Goal: Information Seeking & Learning: Learn about a topic

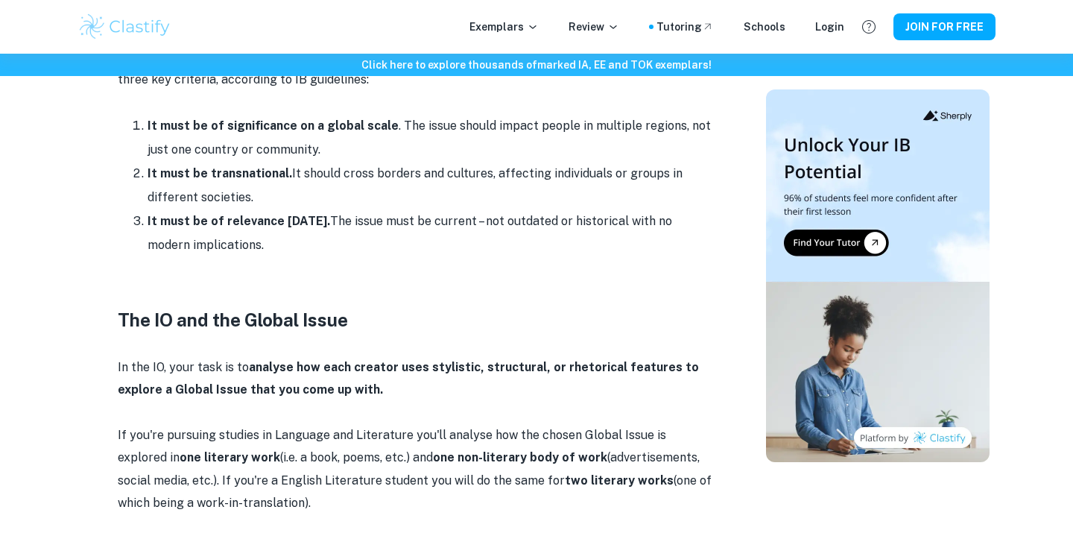
scroll to position [841, 0]
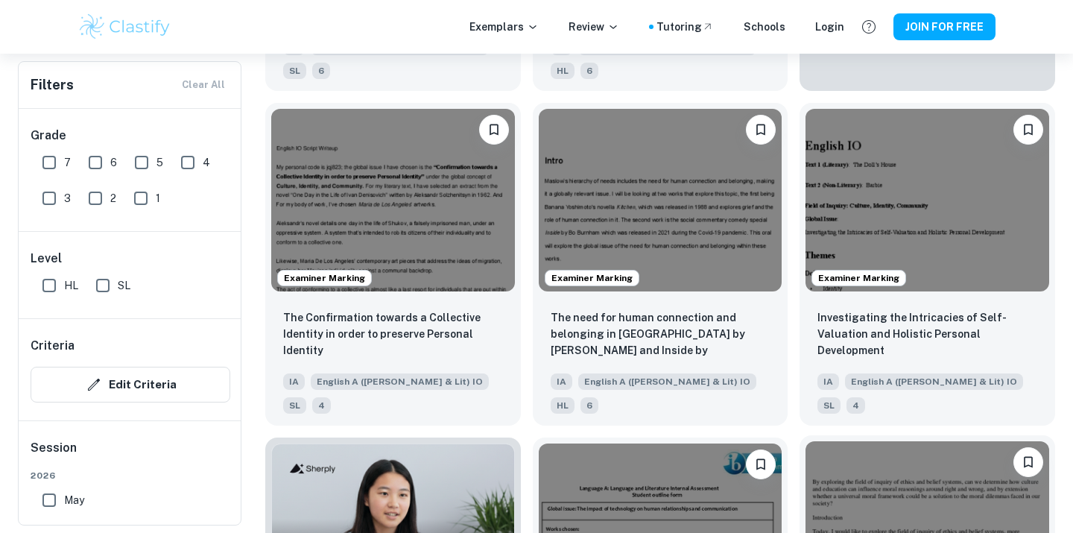
scroll to position [570, 0]
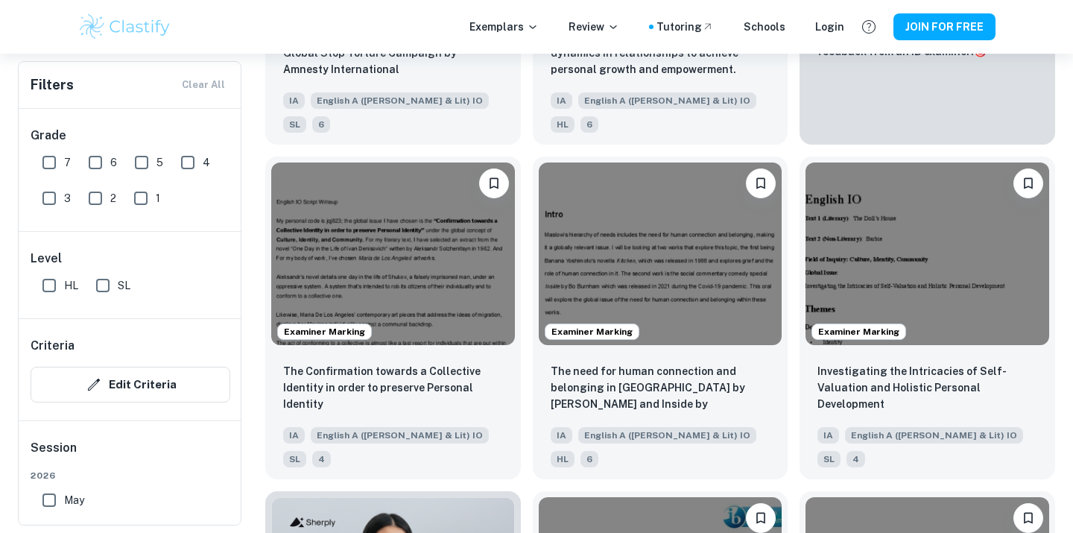
click at [529, 420] on div "Examiner Marking The need for human connection and belonging in [GEOGRAPHIC_DAT…" at bounding box center [654, 312] width 267 height 335
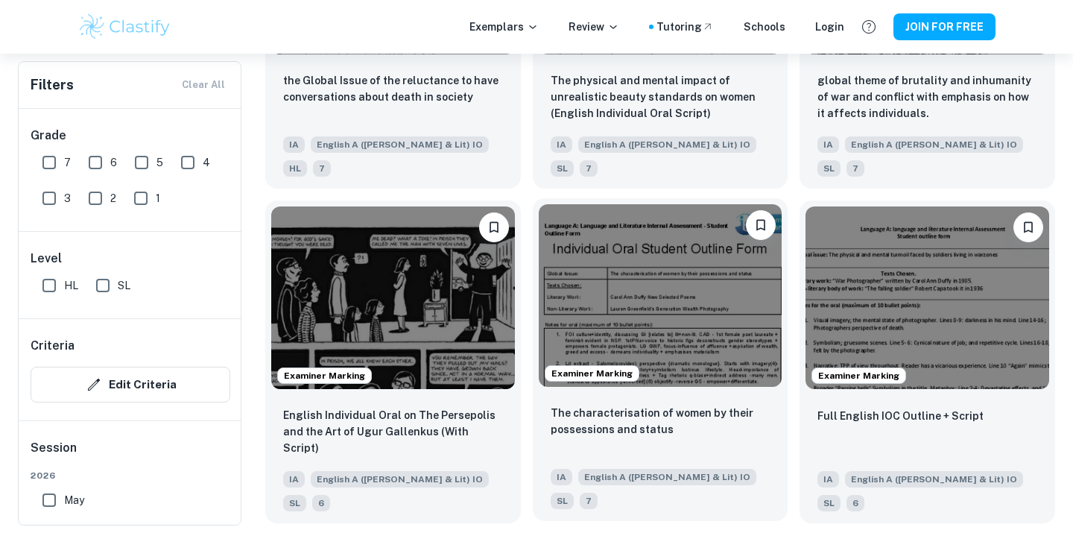
scroll to position [1876, 0]
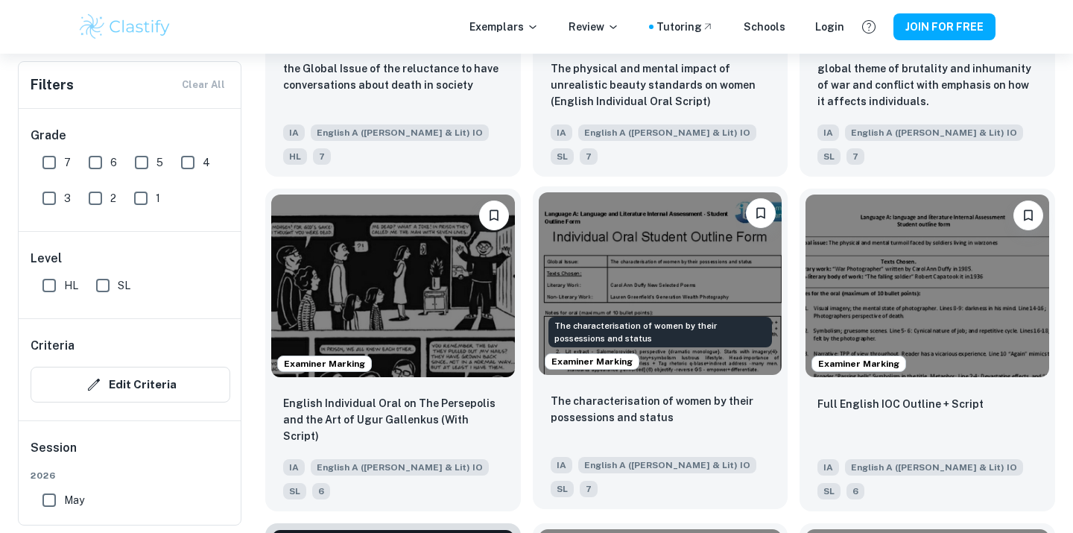
click at [651, 393] on p "The characterisation of women by their possessions and status" at bounding box center [661, 409] width 220 height 33
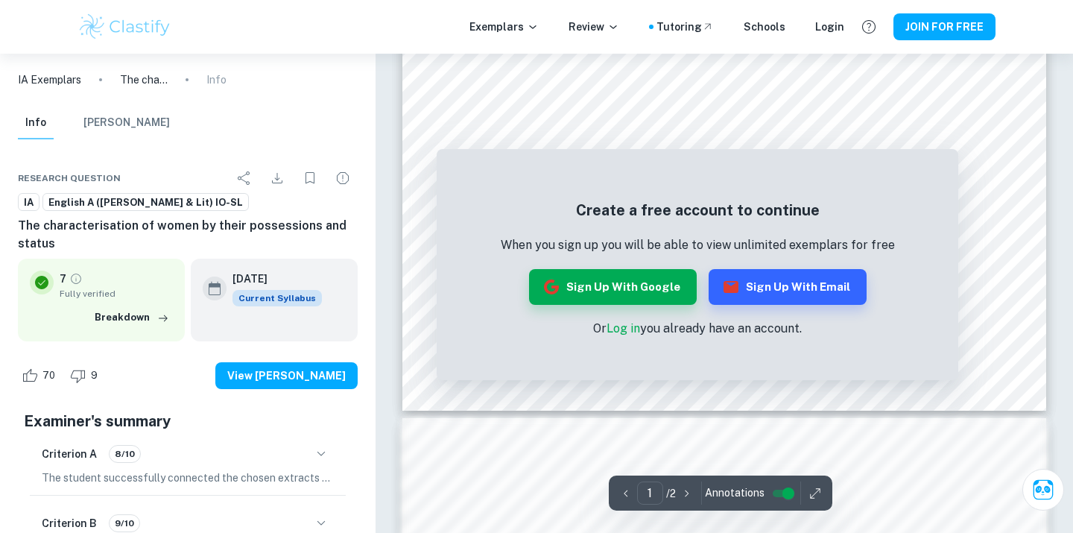
scroll to position [728, 0]
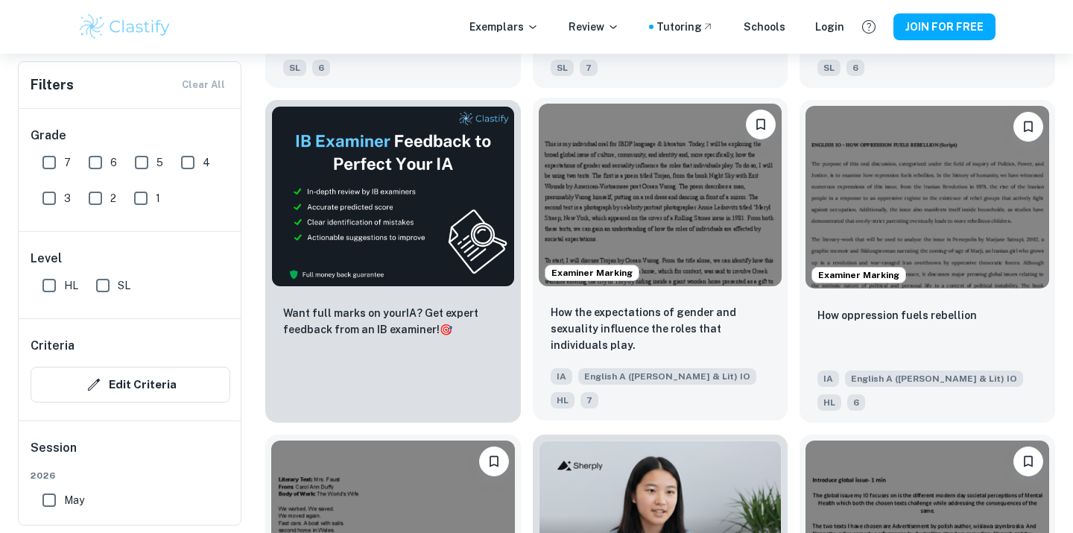
scroll to position [2286, 0]
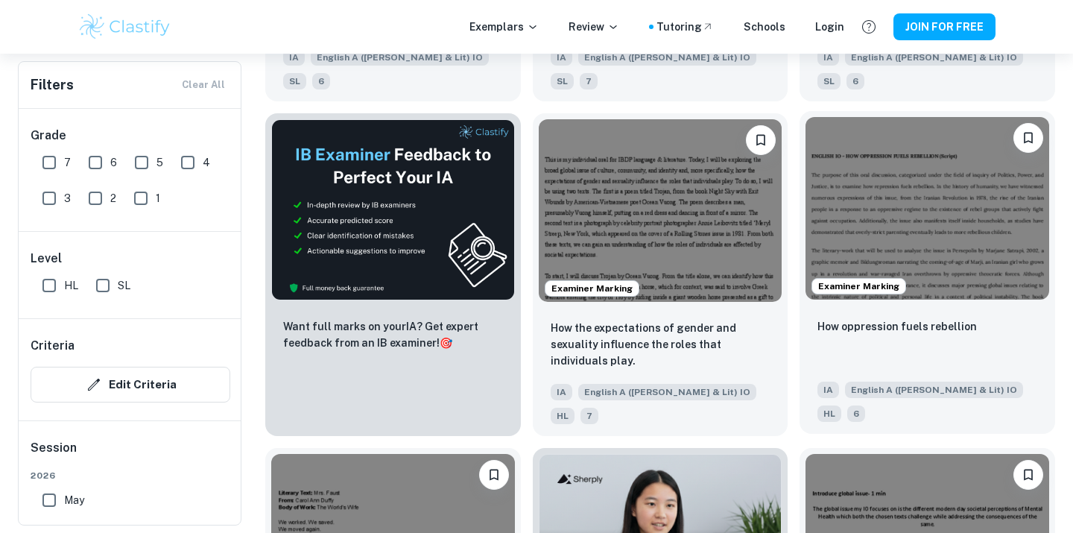
click at [869, 317] on div "How oppression fuels rebellion" at bounding box center [927, 342] width 220 height 51
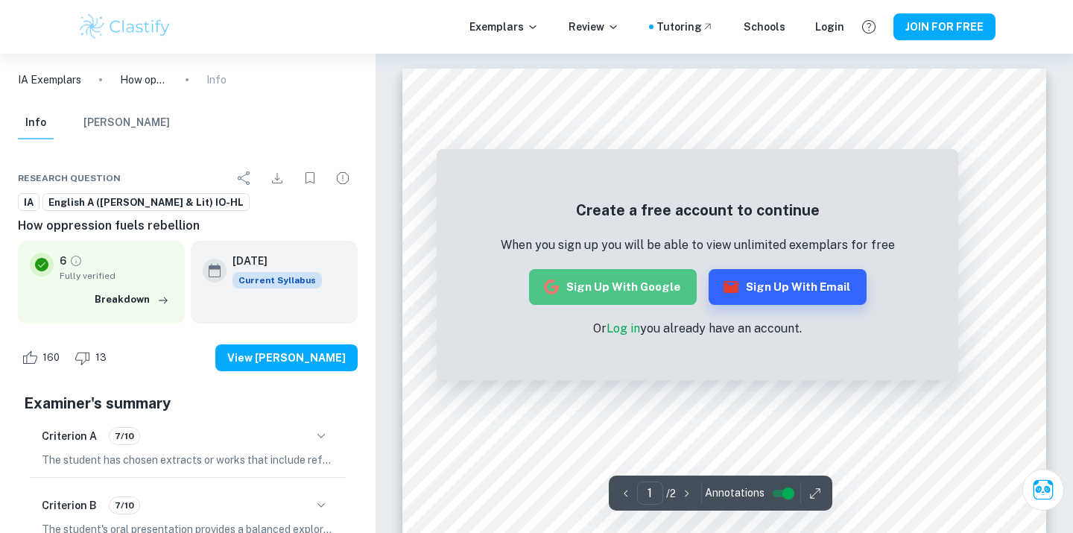
click at [636, 293] on button "Sign up with Google" at bounding box center [613, 287] width 168 height 36
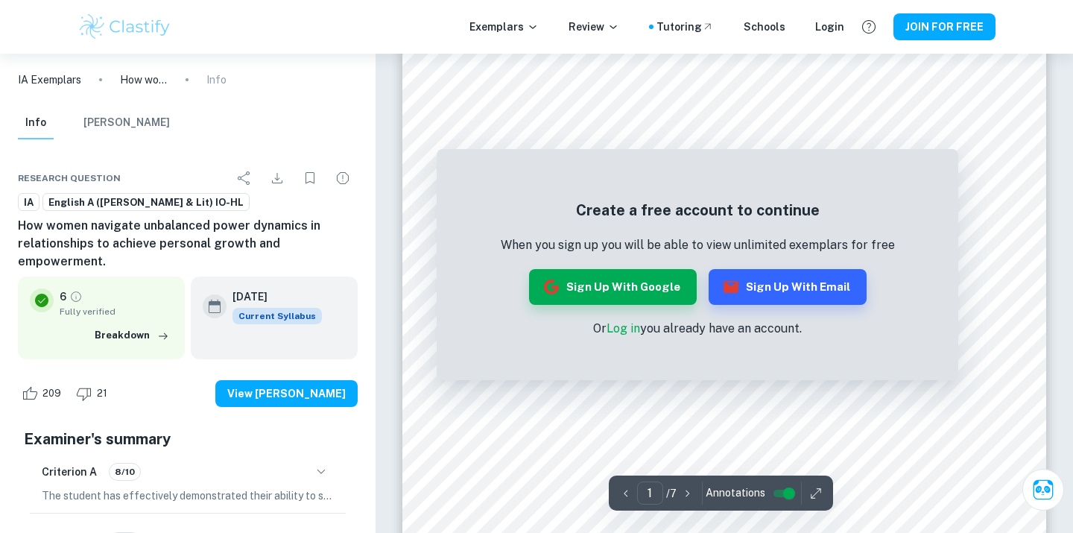
scroll to position [136, 0]
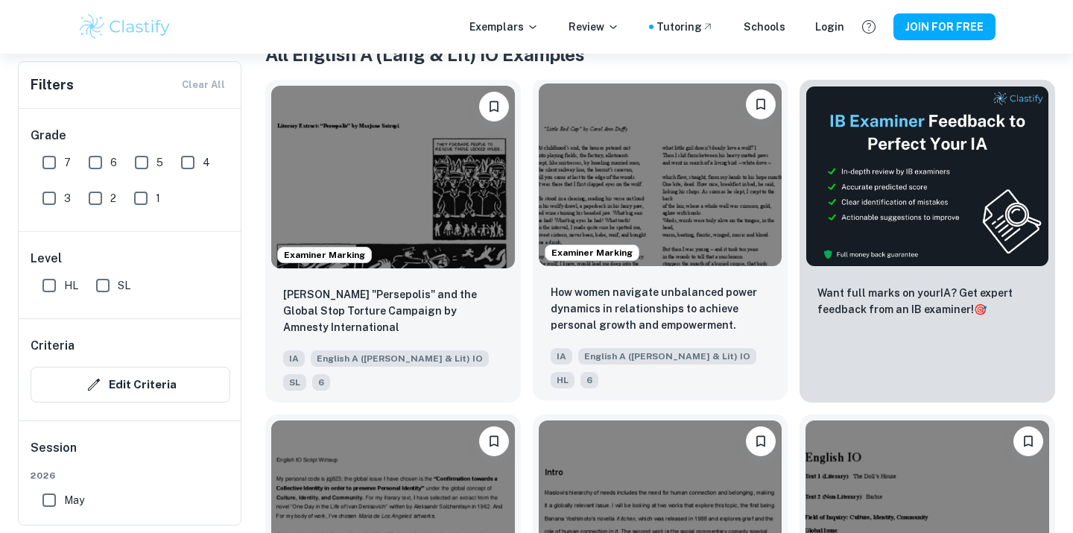
scroll to position [288, 0]
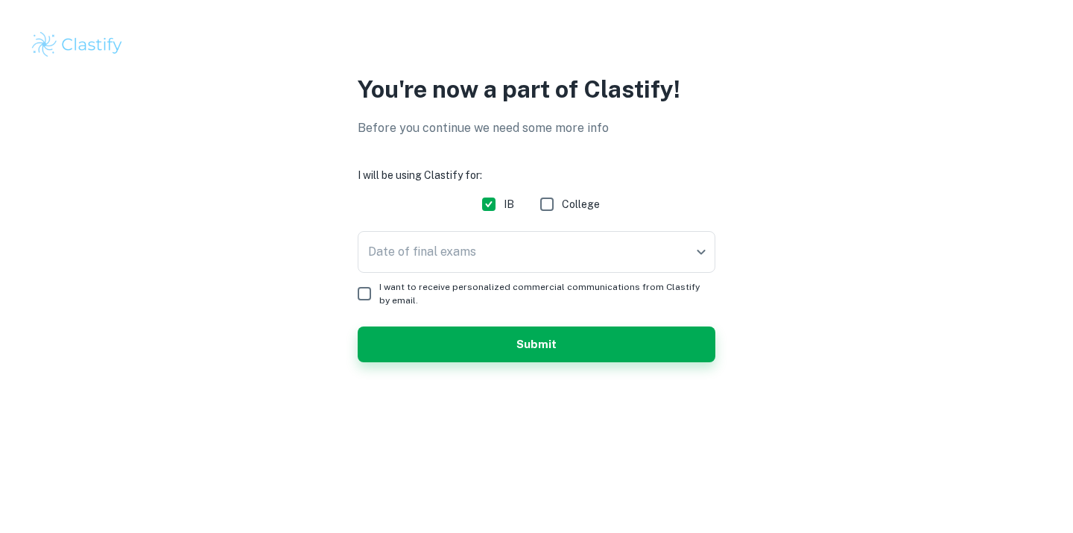
click at [553, 209] on input "College" at bounding box center [547, 204] width 30 height 30
checkbox input "true"
click at [521, 256] on body "We value your privacy We use cookies to enhance your browsing experience, serve…" at bounding box center [536, 266] width 1073 height 533
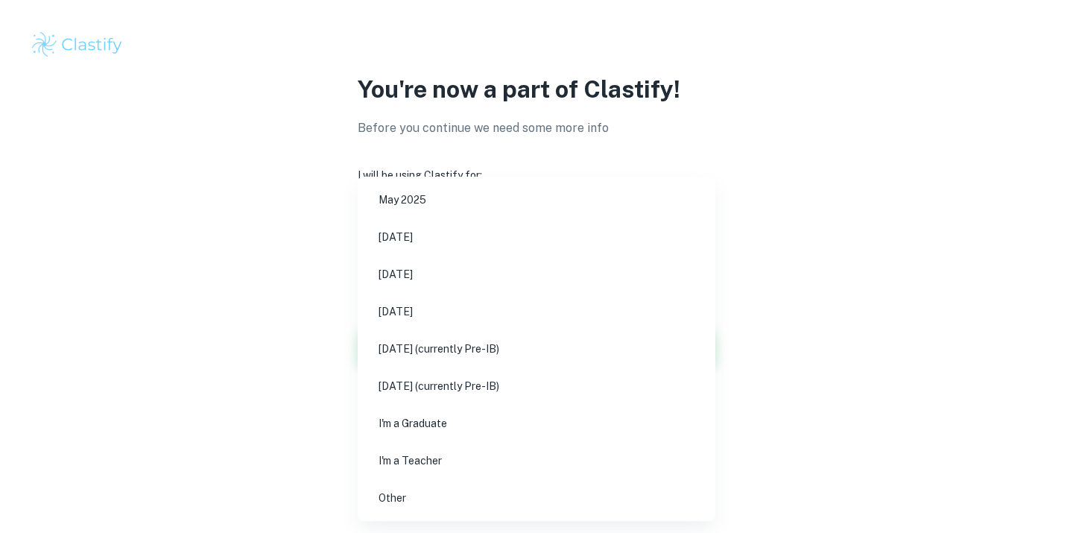
click at [955, 221] on div at bounding box center [536, 266] width 1073 height 533
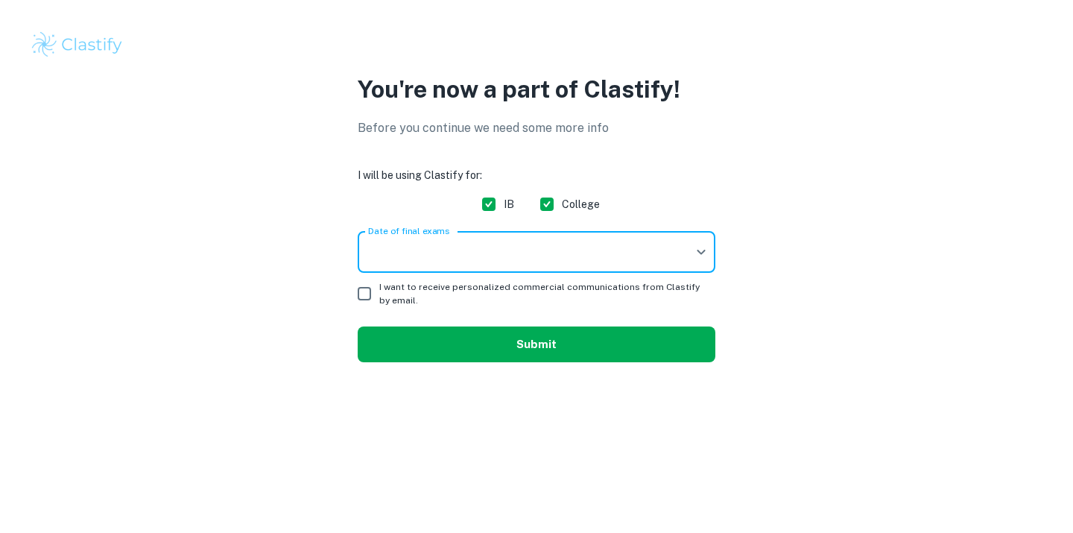
click at [632, 335] on form "I will be using Clastify for: IB College Date of final exams ​ Date of final ex…" at bounding box center [537, 264] width 358 height 195
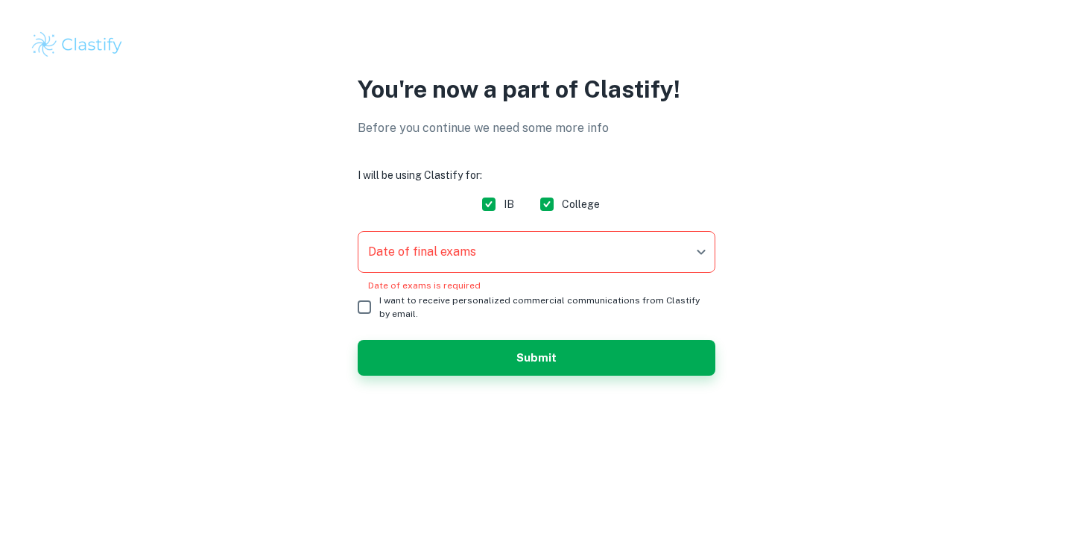
click at [577, 247] on body "We value your privacy We use cookies to enhance your browsing experience, serve…" at bounding box center [536, 266] width 1073 height 533
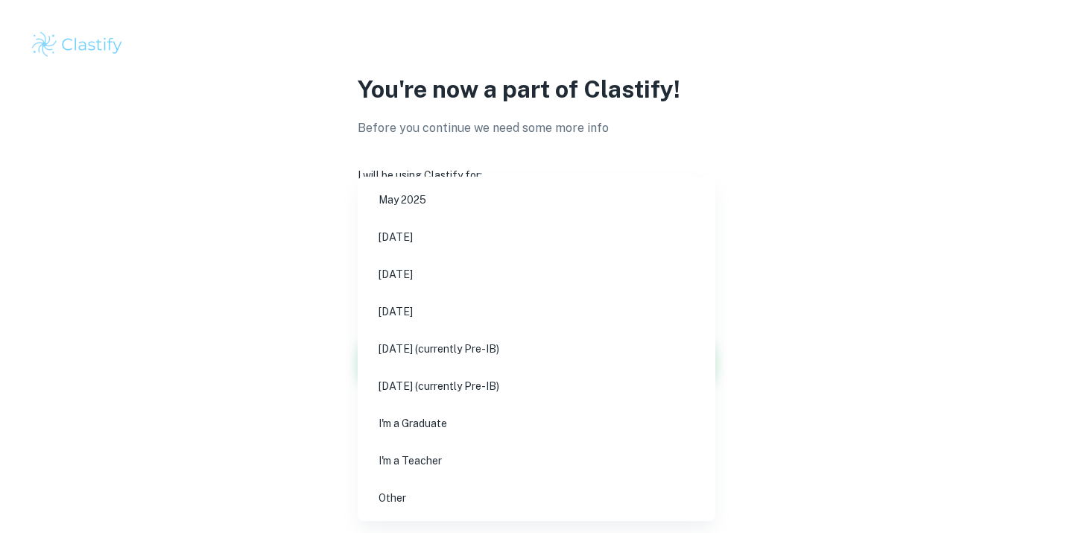
click at [537, 428] on li "I'm a Graduate" at bounding box center [537, 423] width 346 height 34
type input "Graduate"
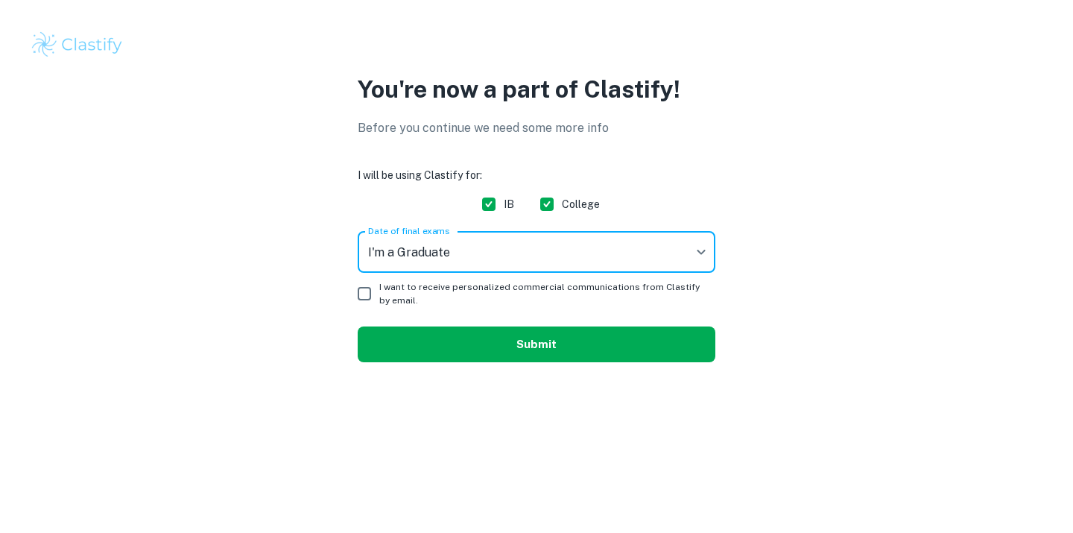
click at [571, 345] on button "Submit" at bounding box center [537, 344] width 358 height 36
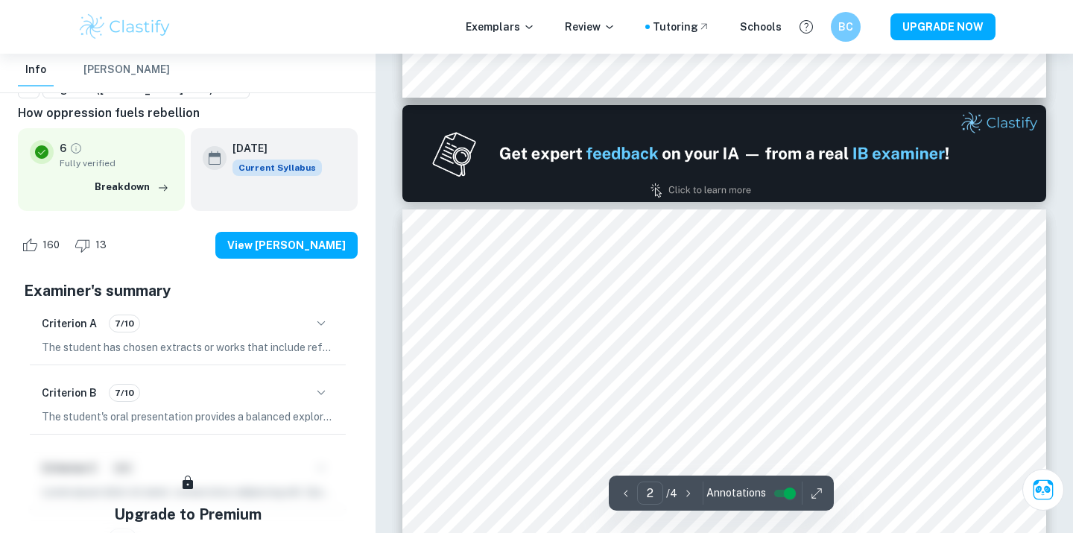
type input "1"
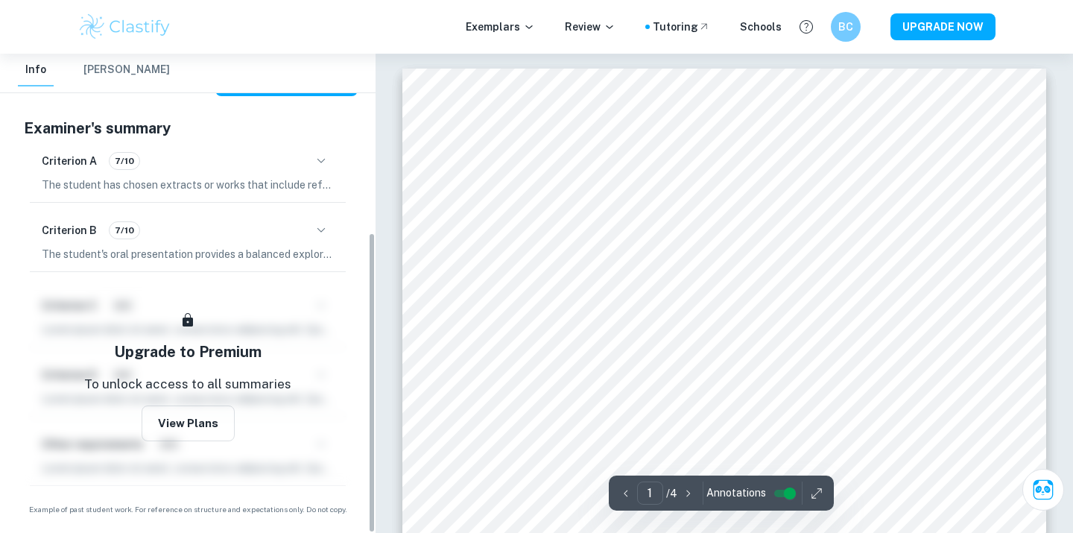
scroll to position [3, 0]
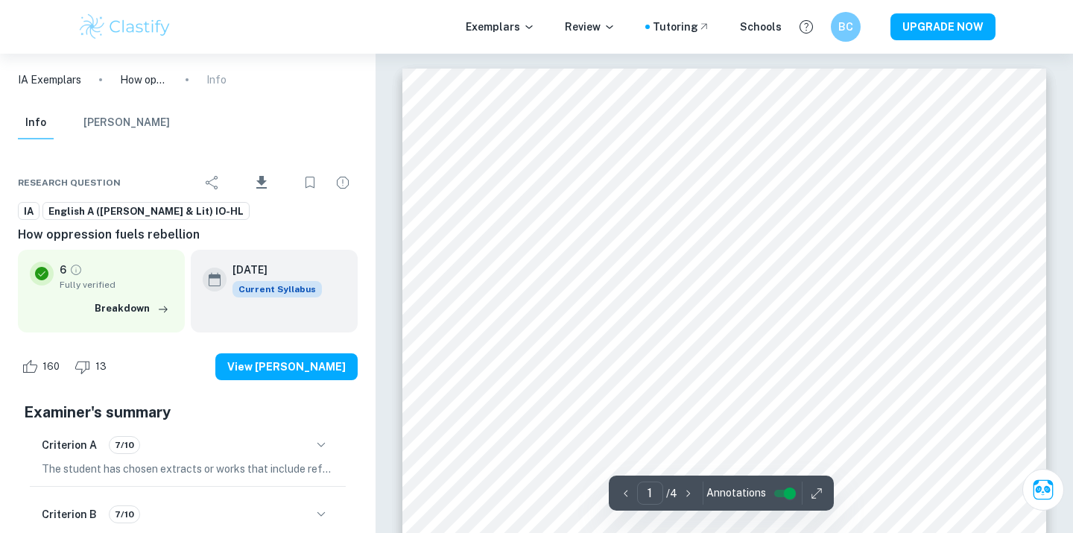
scroll to position [3, 0]
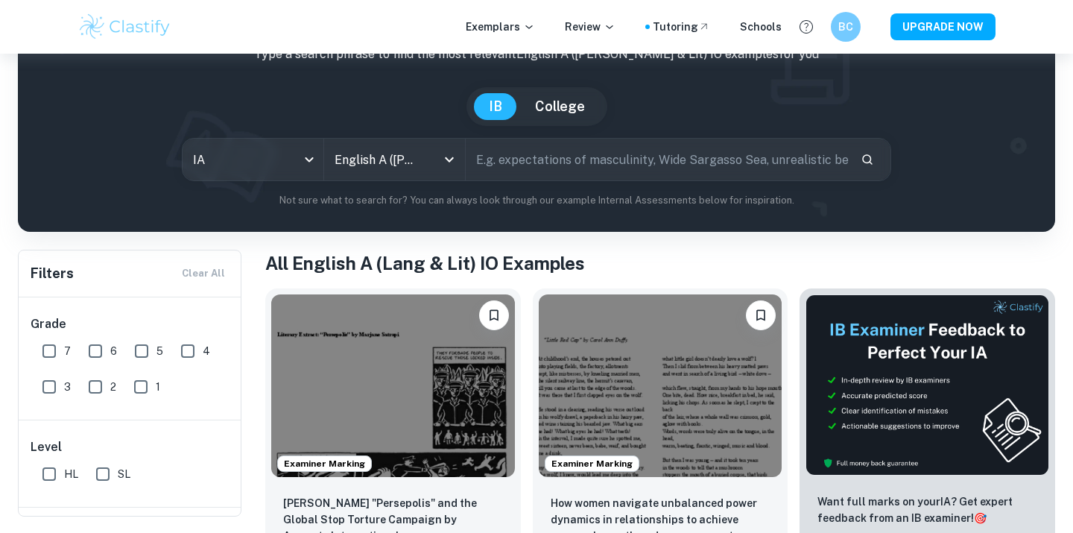
scroll to position [76, 0]
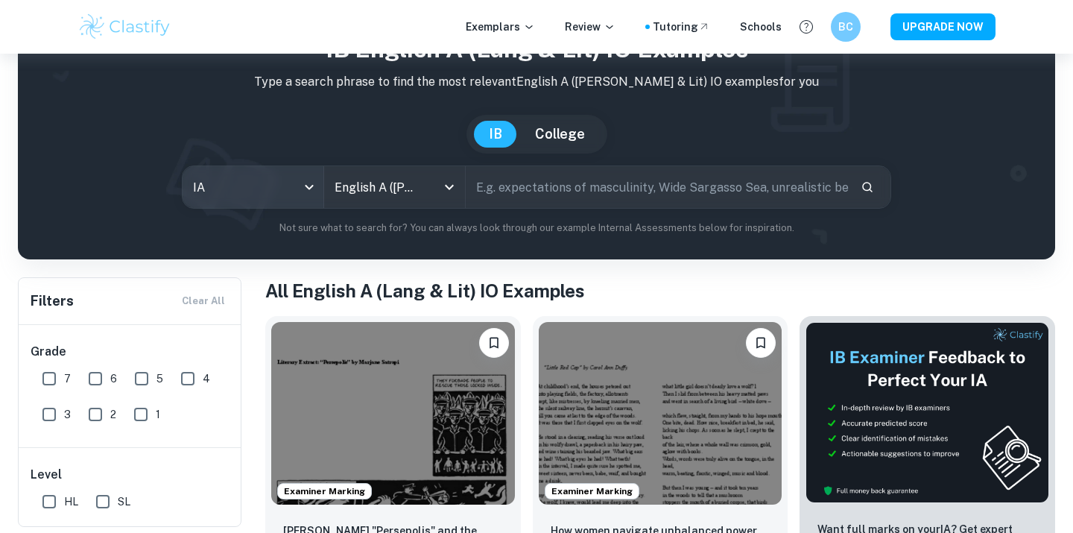
click at [282, 187] on body "We value your privacy We use cookies to enhance your browsing experience, serve…" at bounding box center [536, 244] width 1073 height 533
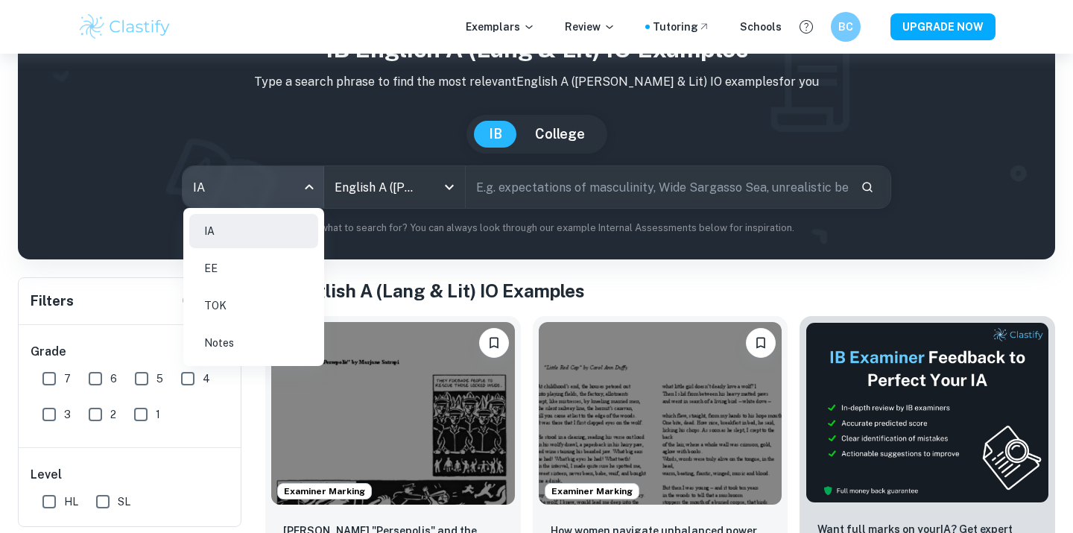
click at [550, 264] on div at bounding box center [536, 266] width 1073 height 533
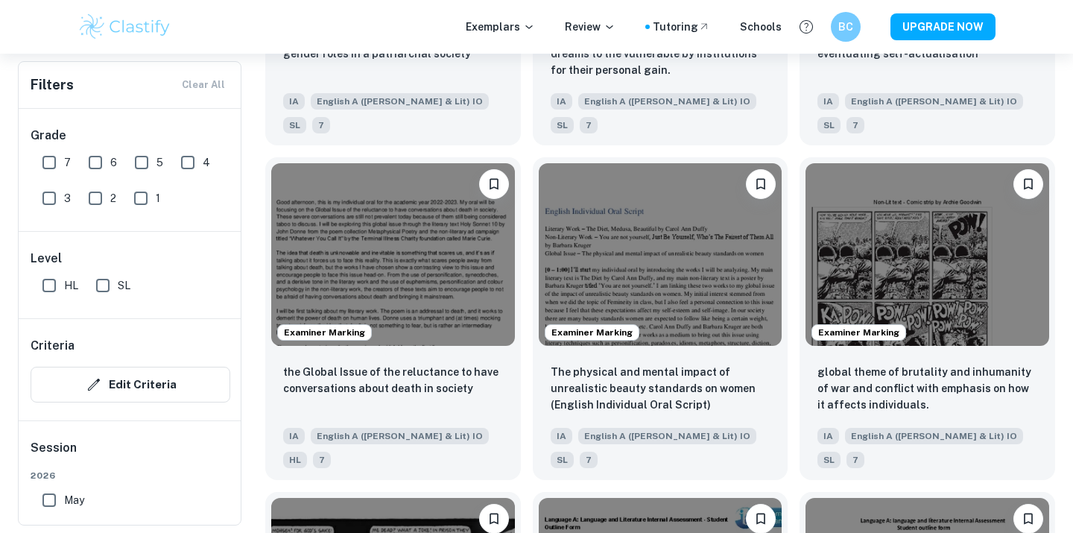
scroll to position [1575, 0]
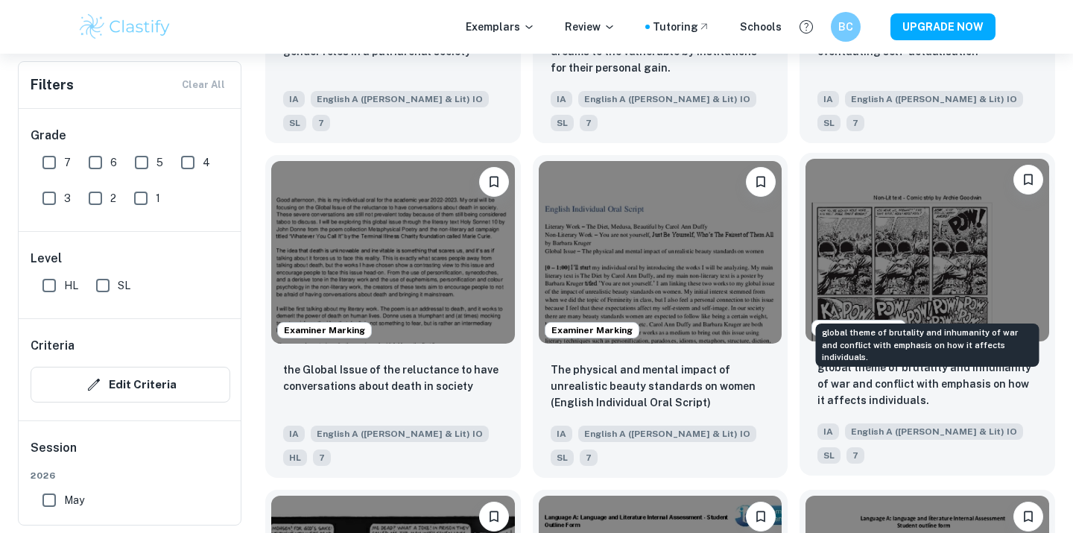
click at [843, 359] on p "global theme of brutality and inhumanity of war and conflict with emphasis on h…" at bounding box center [927, 383] width 220 height 49
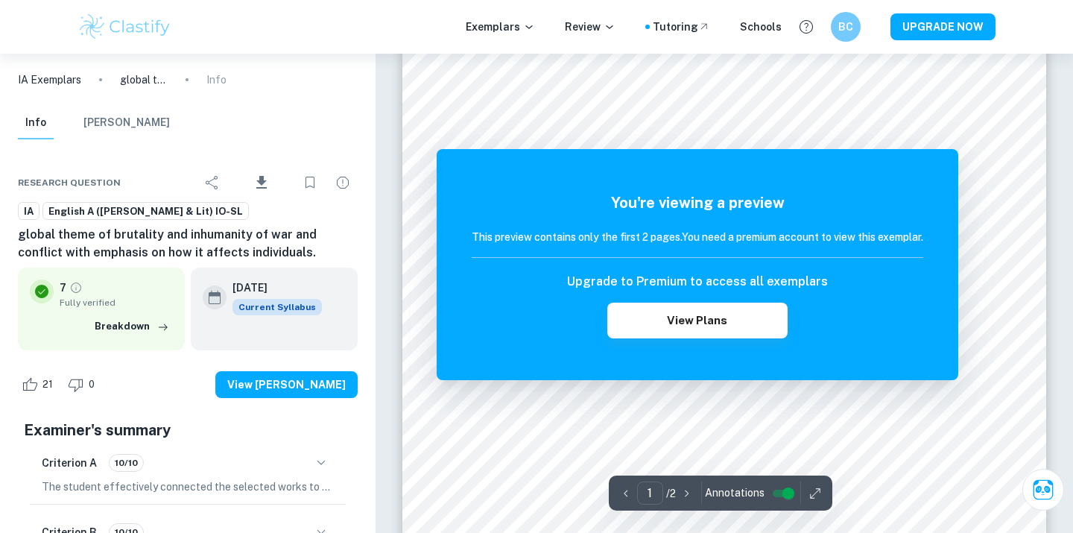
scroll to position [45, 0]
click at [738, 315] on button "View Plans" at bounding box center [697, 320] width 180 height 36
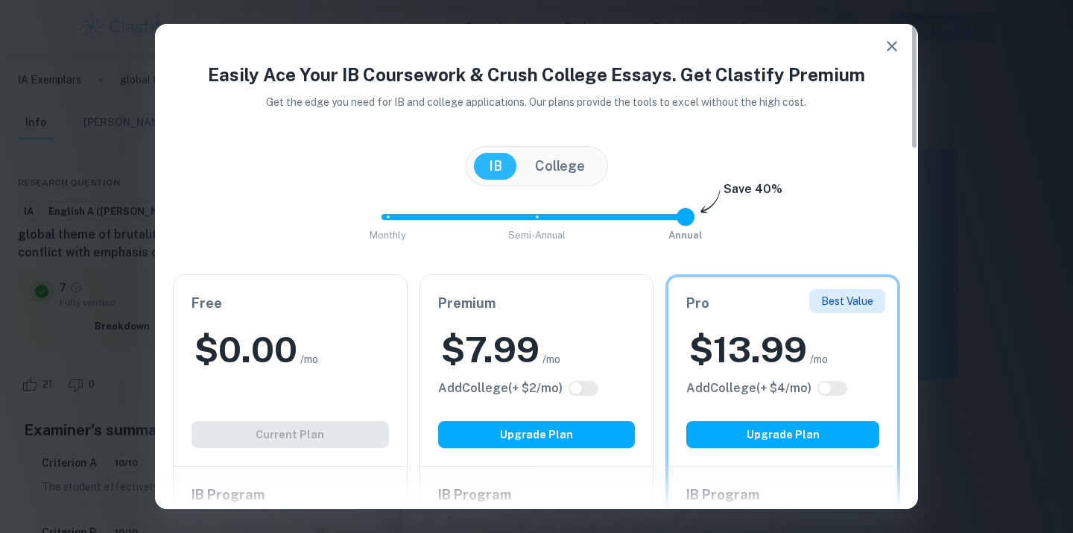
click at [329, 437] on div "Free $ 0.00 /mo Add College (+ $ 2 /mo) Current Plan" at bounding box center [290, 370] width 233 height 191
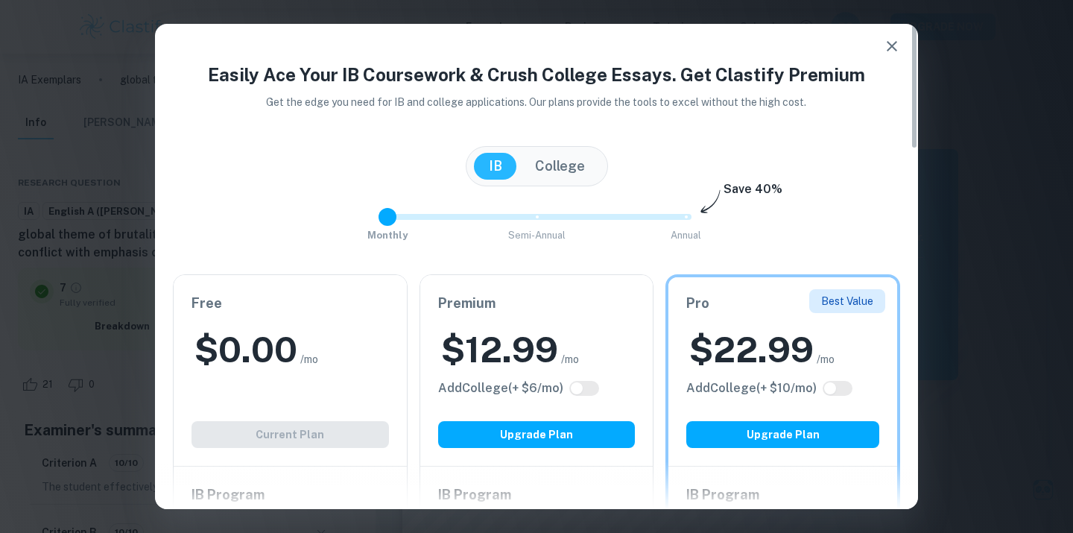
type input "2"
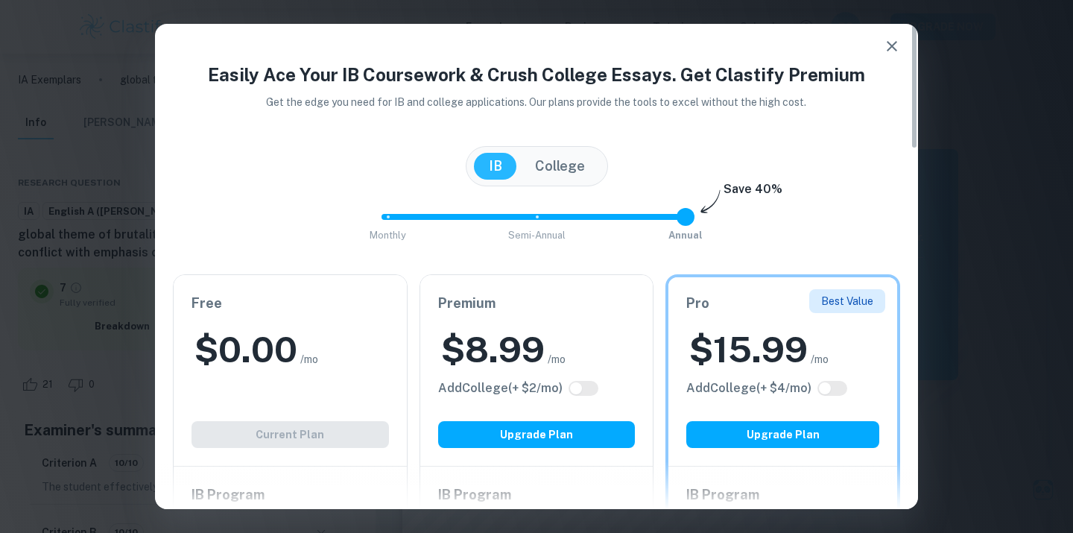
drag, startPoint x: 678, startPoint y: 221, endPoint x: 735, endPoint y: 282, distance: 83.8
click at [587, 390] on input "checkbox" at bounding box center [576, 388] width 36 height 12
checkbox input "true"
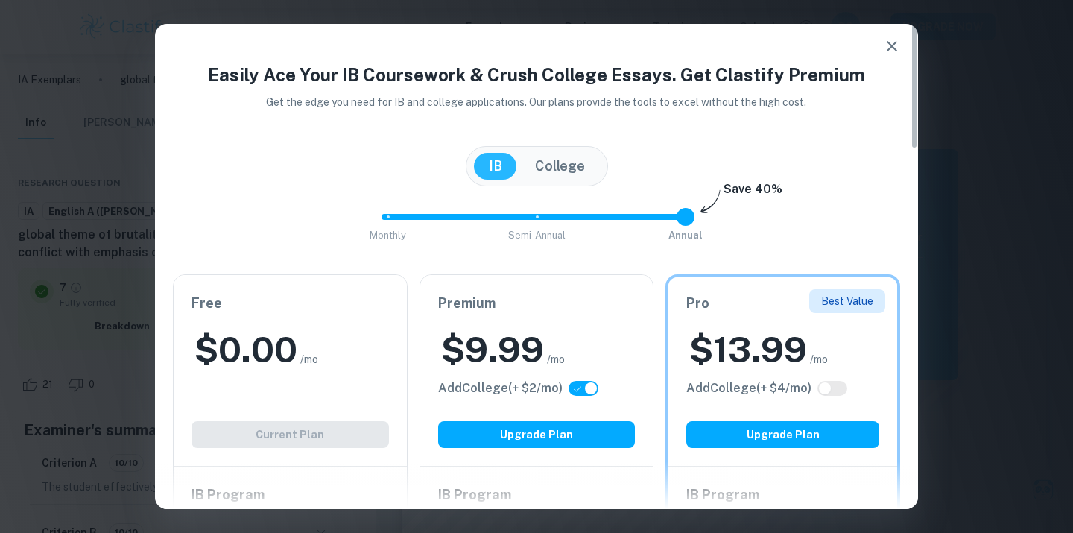
click at [586, 389] on input "checkbox" at bounding box center [591, 388] width 36 height 12
checkbox input "false"
type input "2"
drag, startPoint x: 687, startPoint y: 221, endPoint x: 802, endPoint y: 238, distance: 115.9
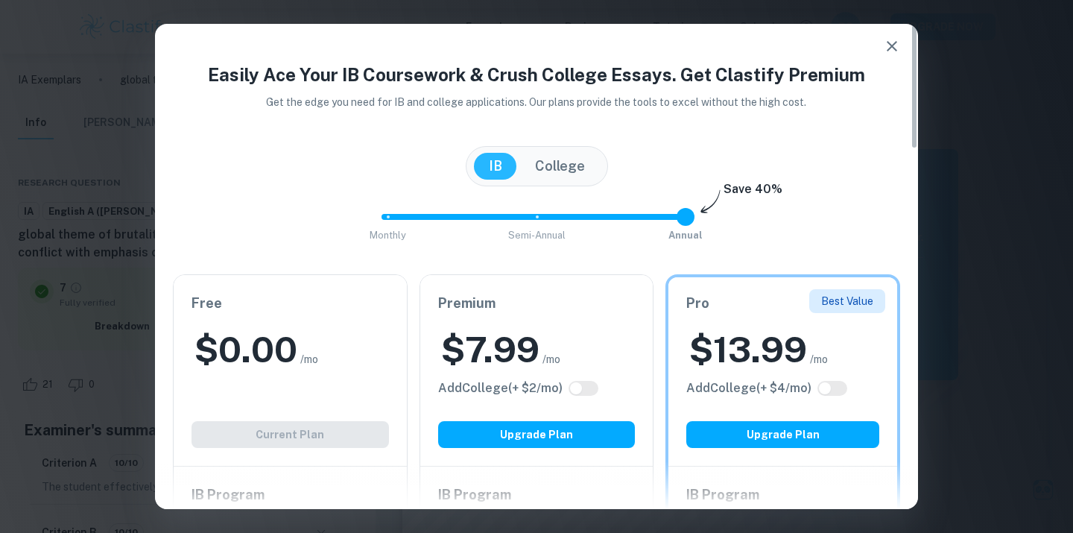
click at [802, 238] on div "Monthly Semi-Annual Annual Save 40%" at bounding box center [536, 224] width 727 height 40
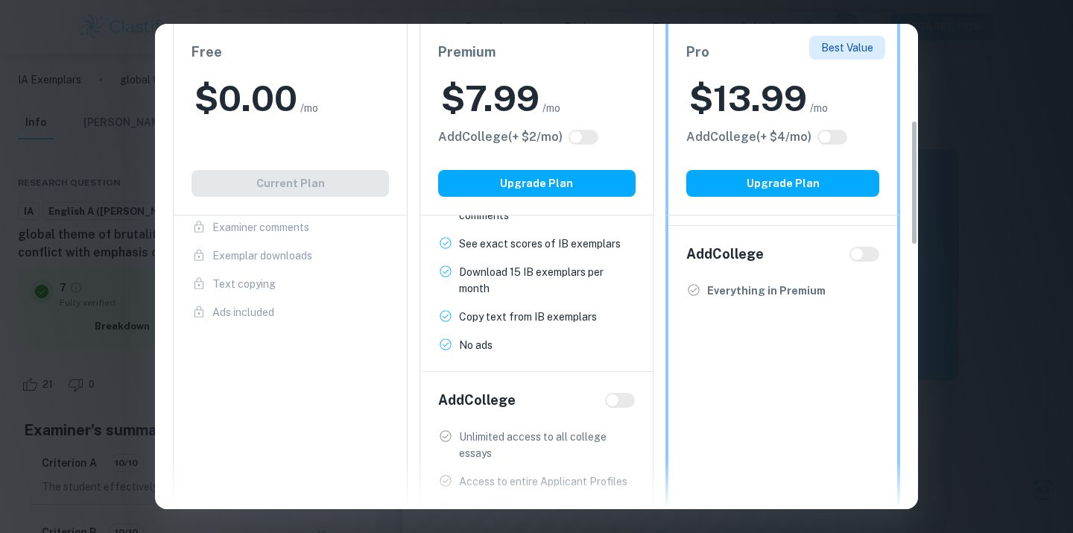
scroll to position [371, 0]
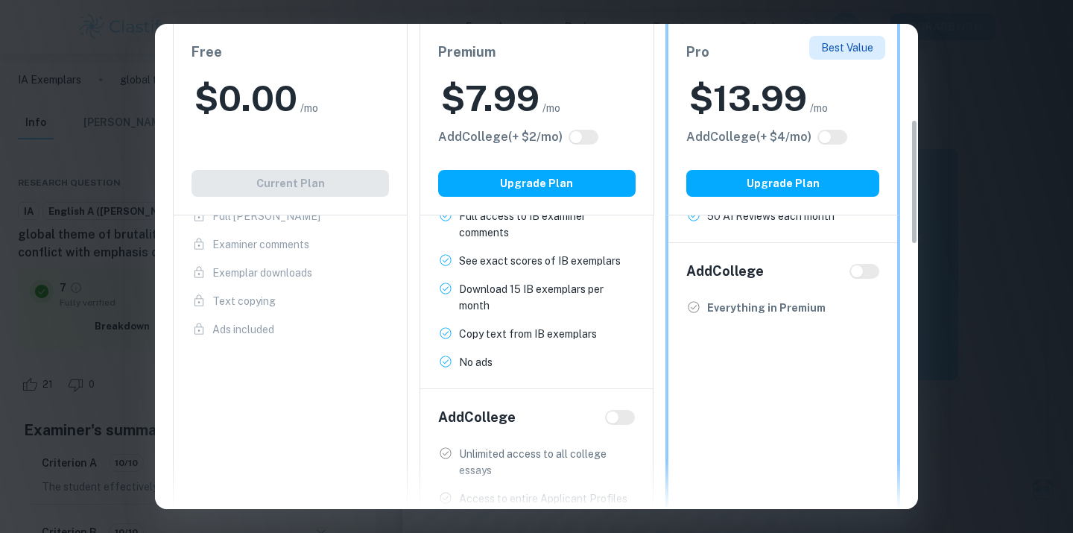
click at [855, 274] on input "checkbox" at bounding box center [857, 271] width 36 height 12
checkbox input "true"
click at [858, 274] on input "checkbox" at bounding box center [872, 271] width 36 height 12
checkbox input "false"
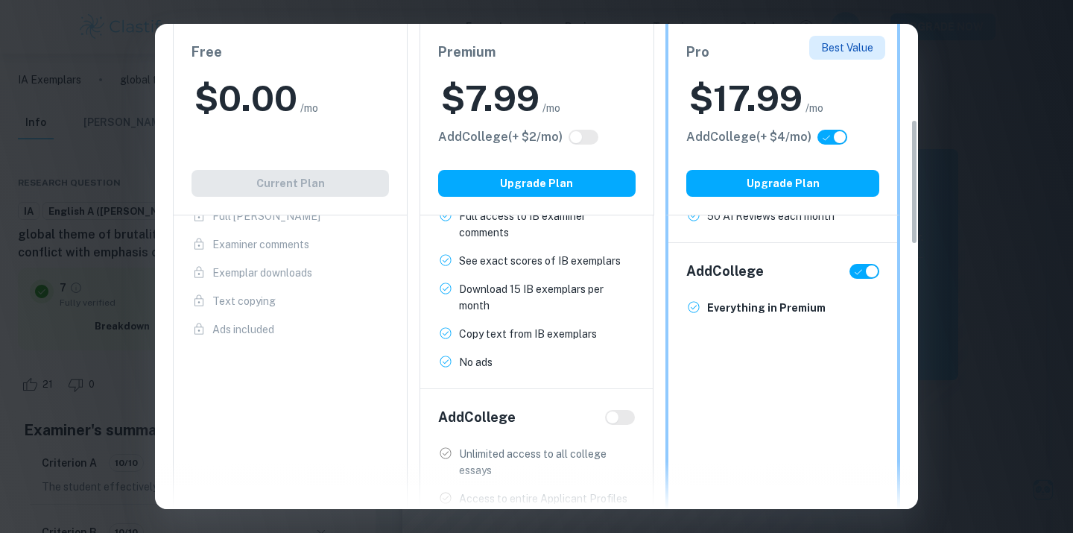
checkbox input "false"
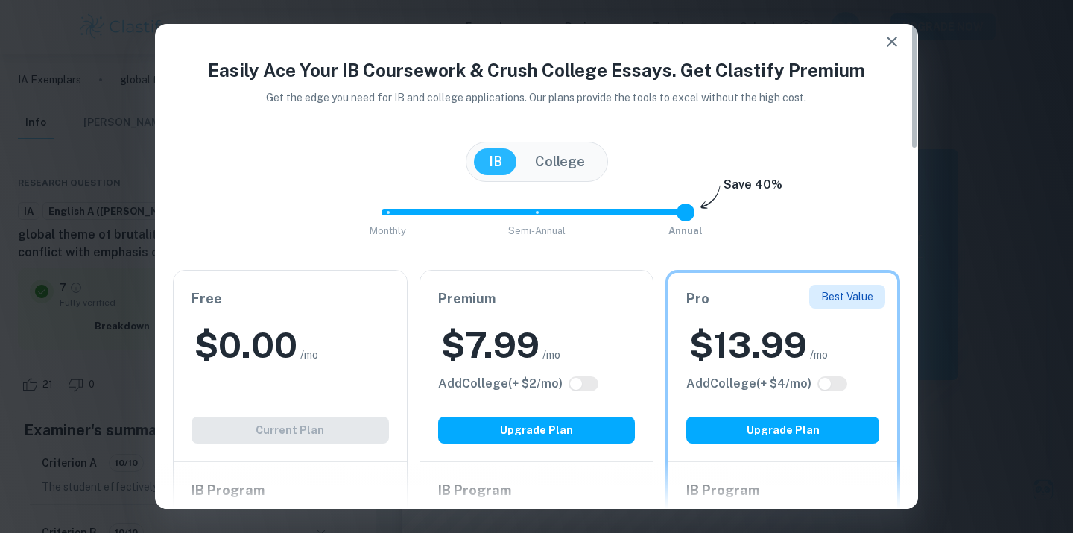
scroll to position [0, 0]
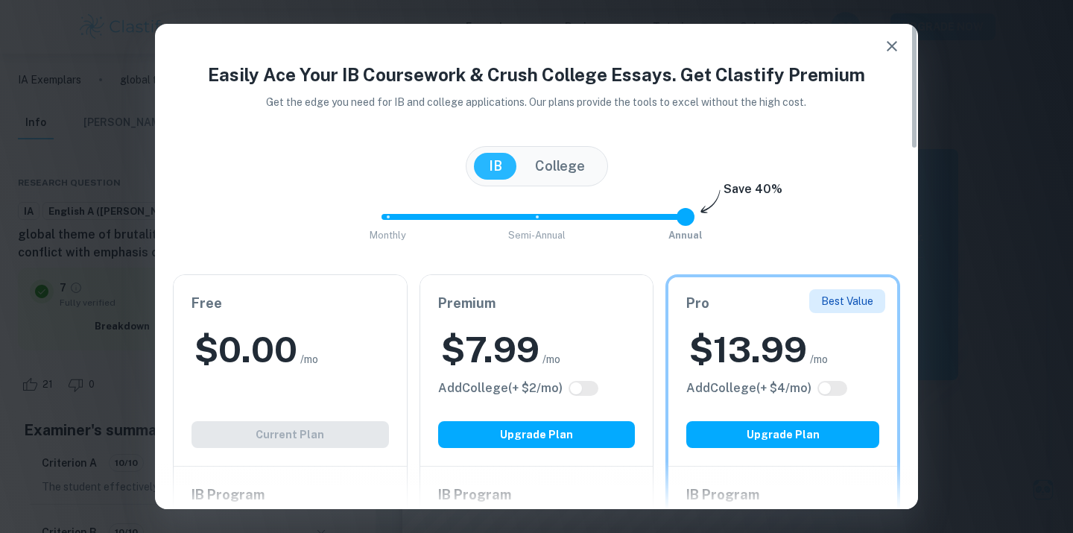
click at [885, 54] on icon "button" at bounding box center [892, 46] width 18 height 18
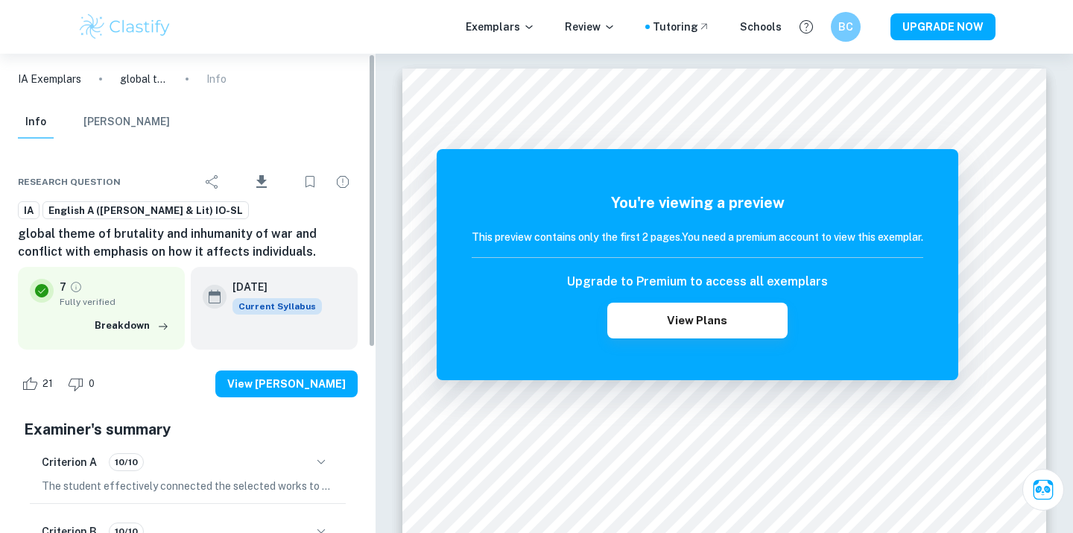
scroll to position [4, 0]
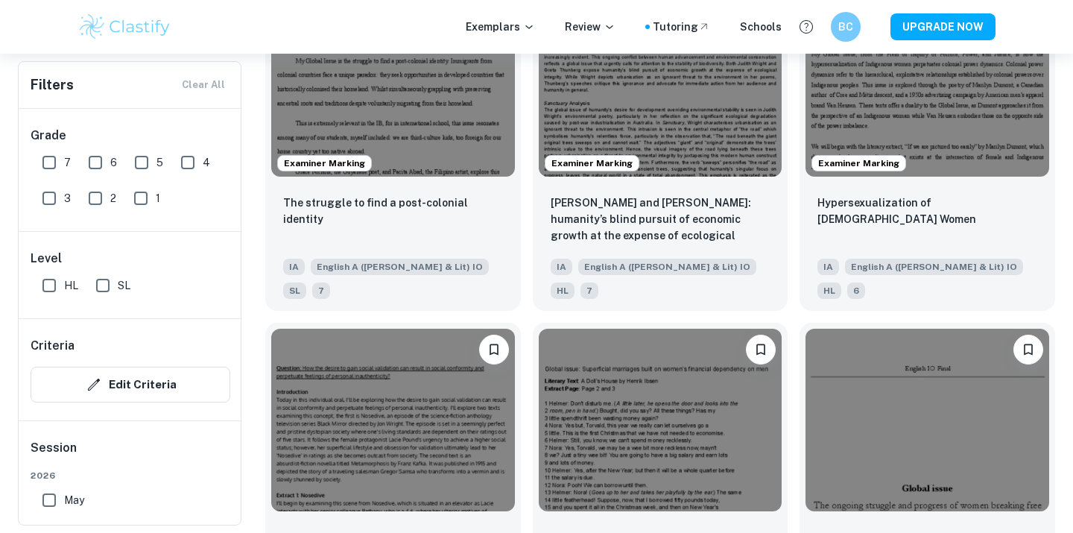
scroll to position [3075, 0]
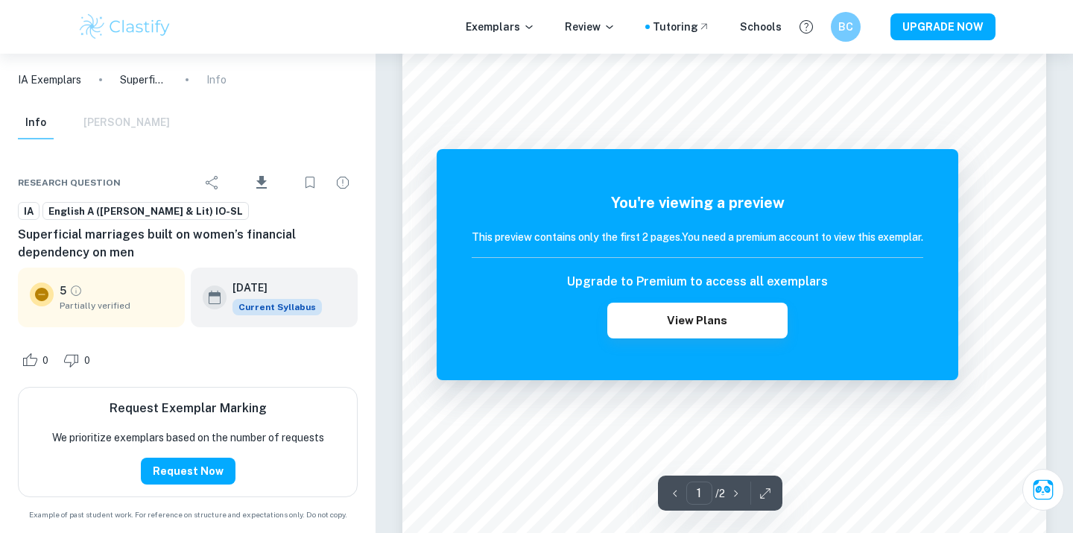
scroll to position [71, 0]
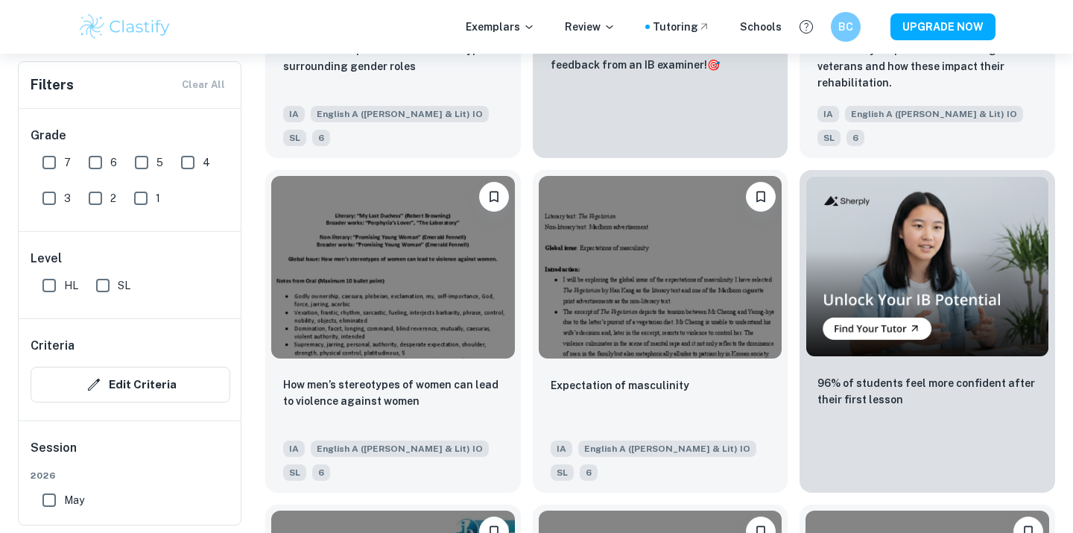
scroll to position [4121, 0]
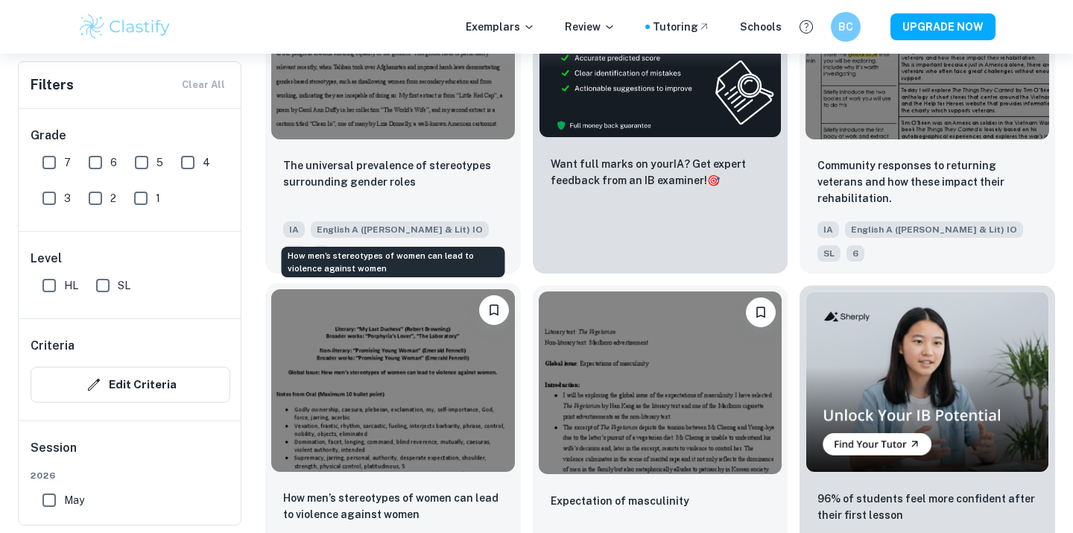
click at [446, 489] on p "How men’s stereotypes of women can lead to violence against women" at bounding box center [393, 505] width 220 height 33
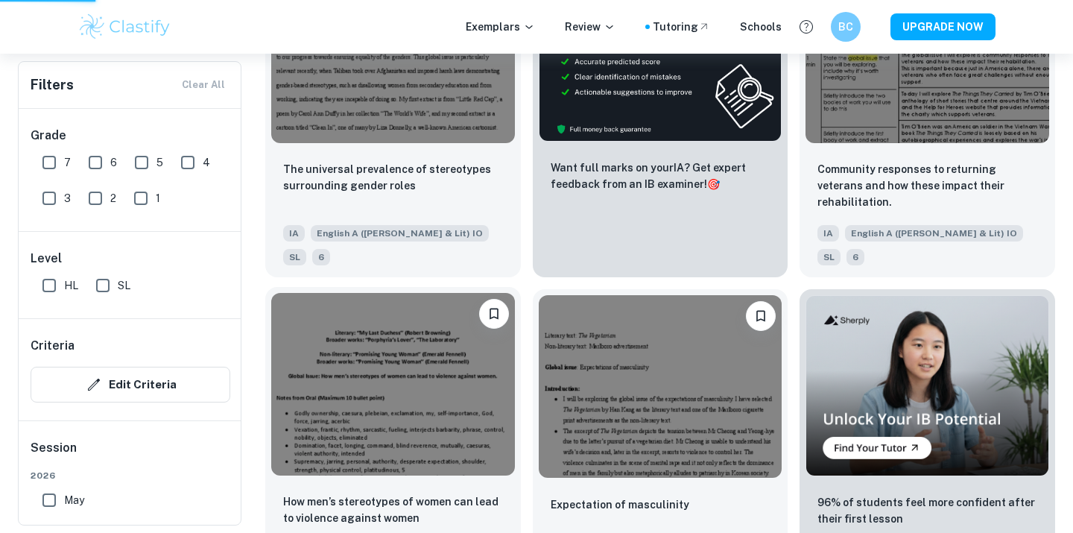
scroll to position [4104, 0]
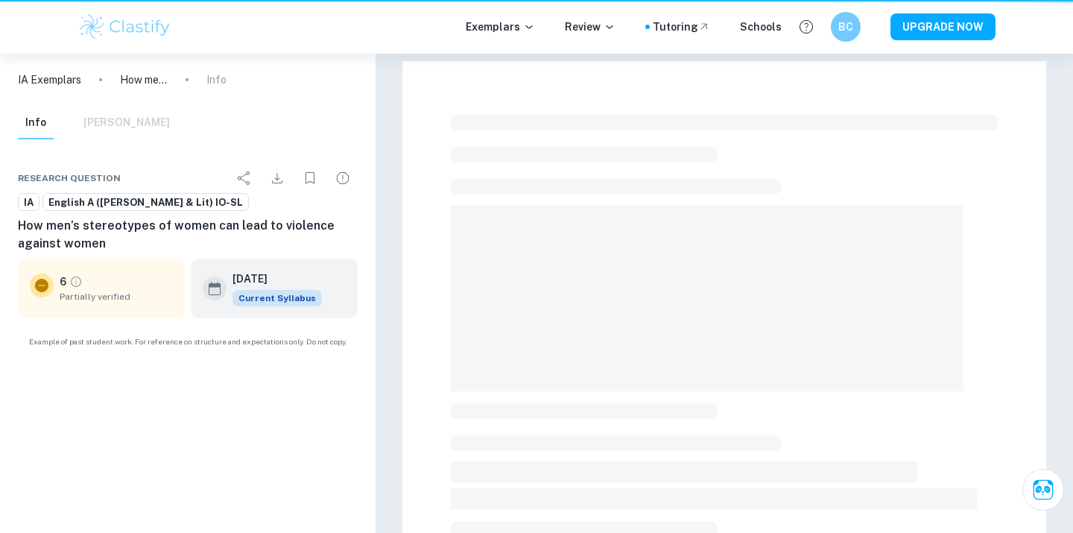
click at [476, 233] on span at bounding box center [706, 298] width 513 height 186
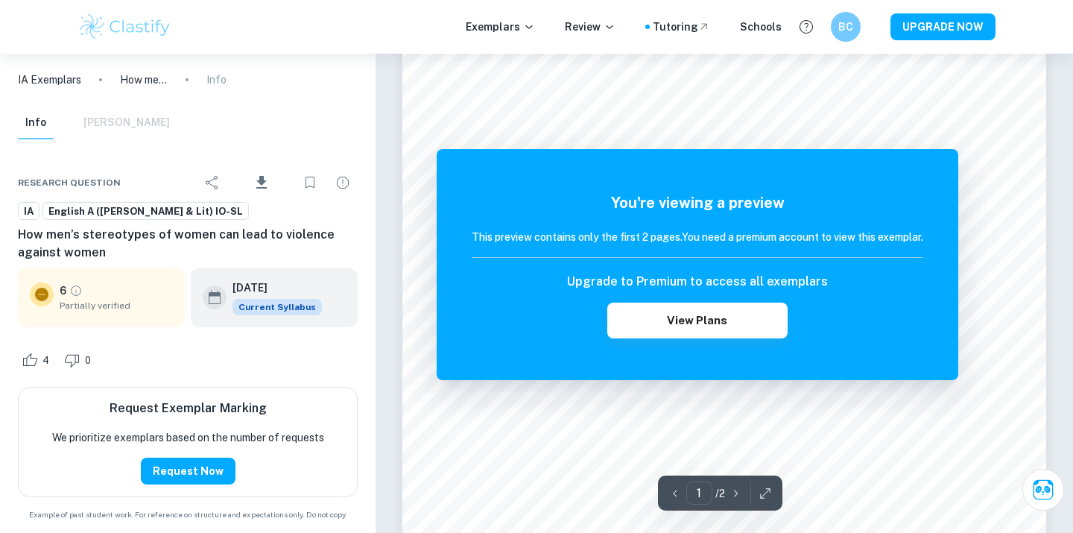
scroll to position [136, 0]
